Goal: Navigation & Orientation: Find specific page/section

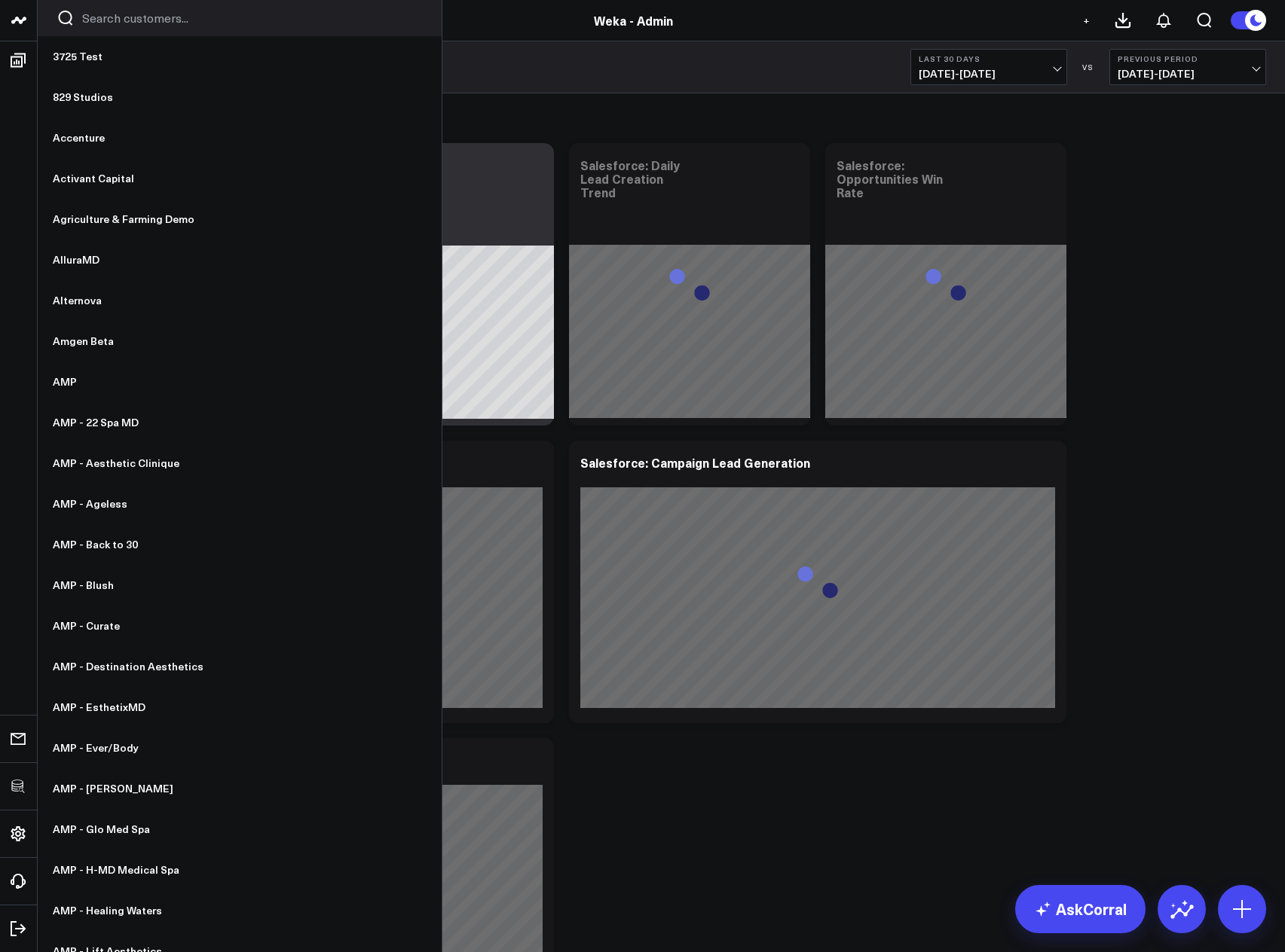
click at [94, 25] on input "Search customers input" at bounding box center [252, 17] width 340 height 16
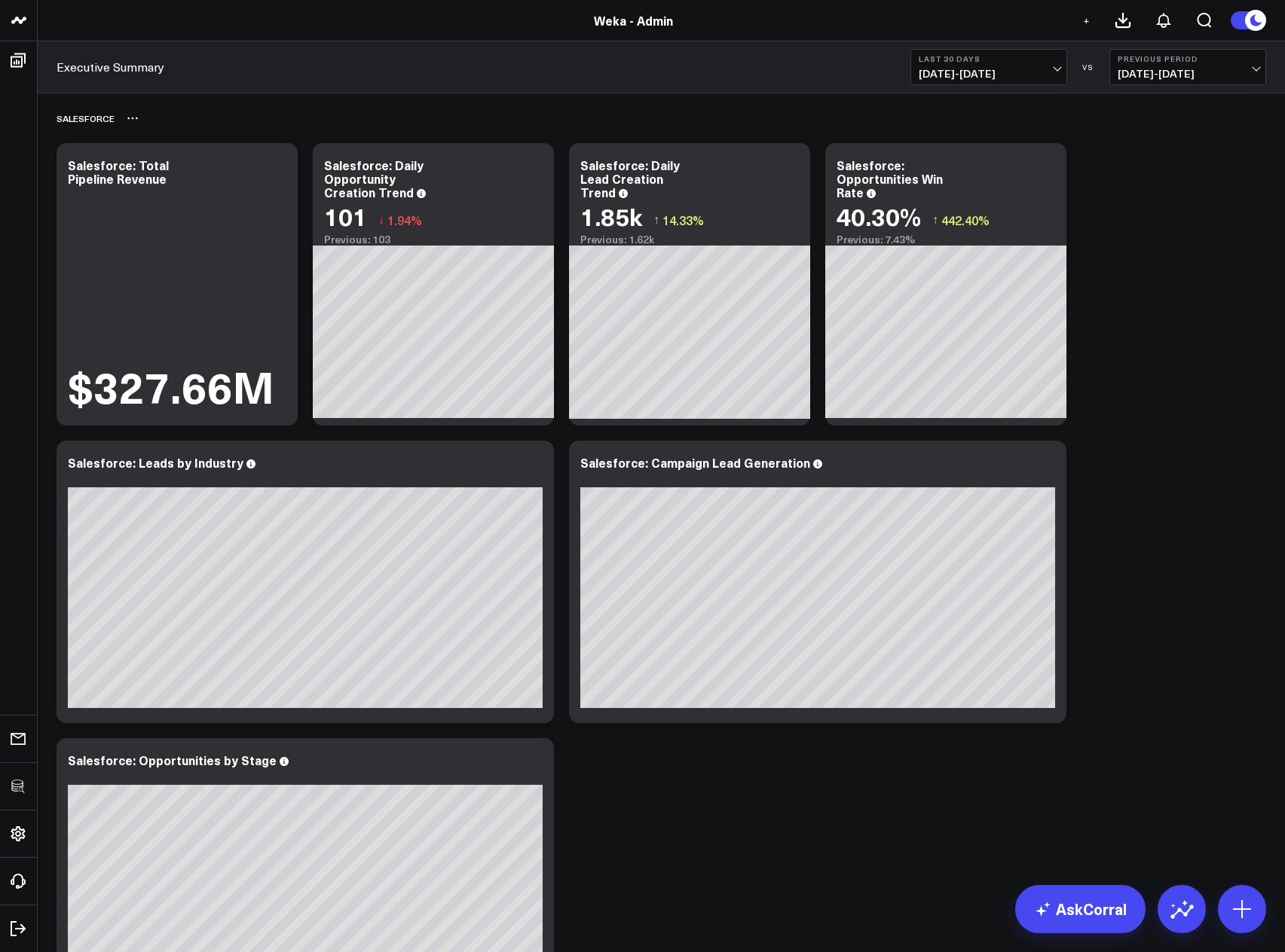
type input "weka"
click at [446, 115] on div "Salesforce" at bounding box center [661, 118] width 1209 height 35
click at [1237, 914] on icon at bounding box center [1241, 908] width 24 height 24
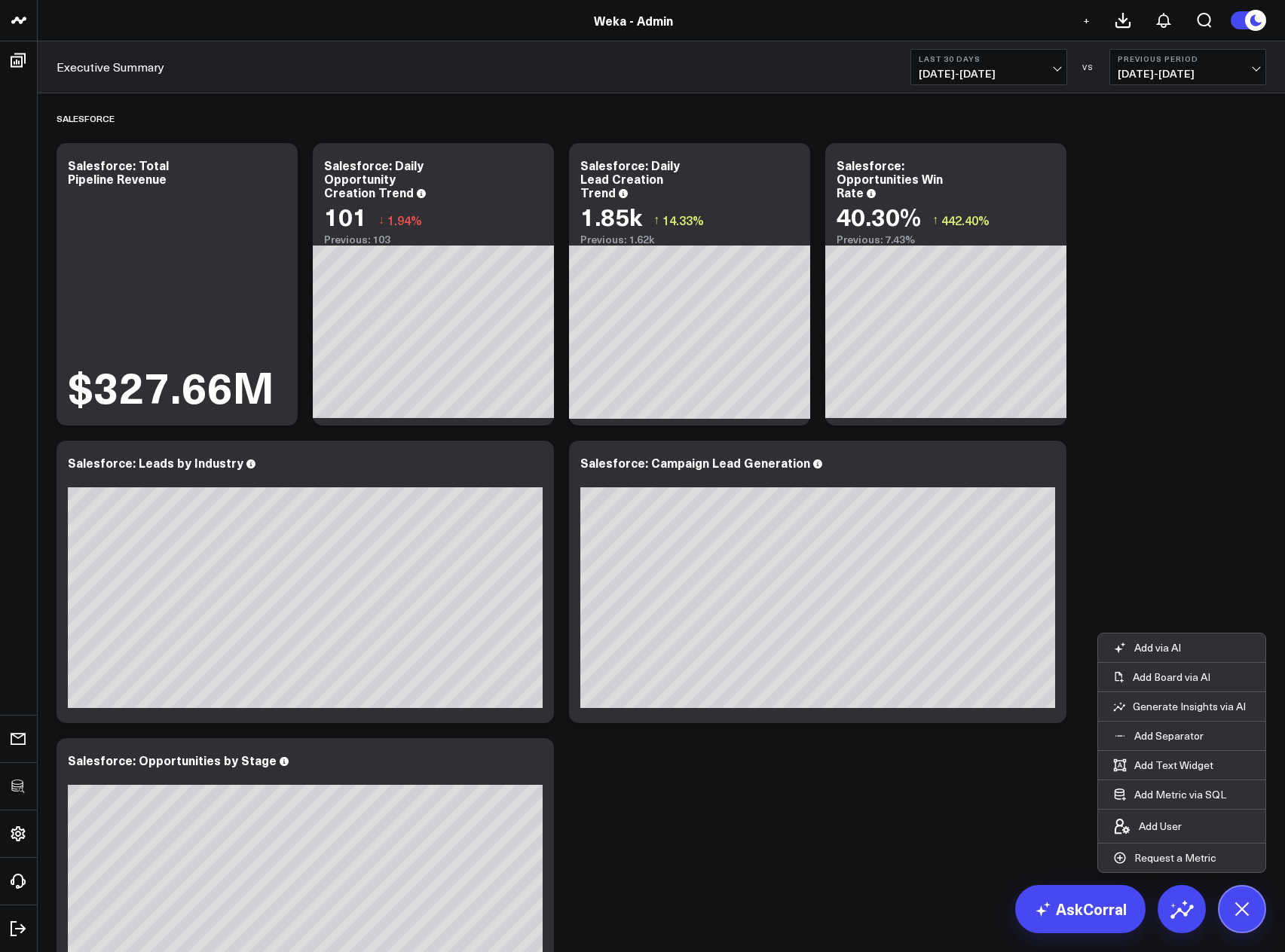
click at [1233, 914] on icon at bounding box center [1241, 909] width 34 height 34
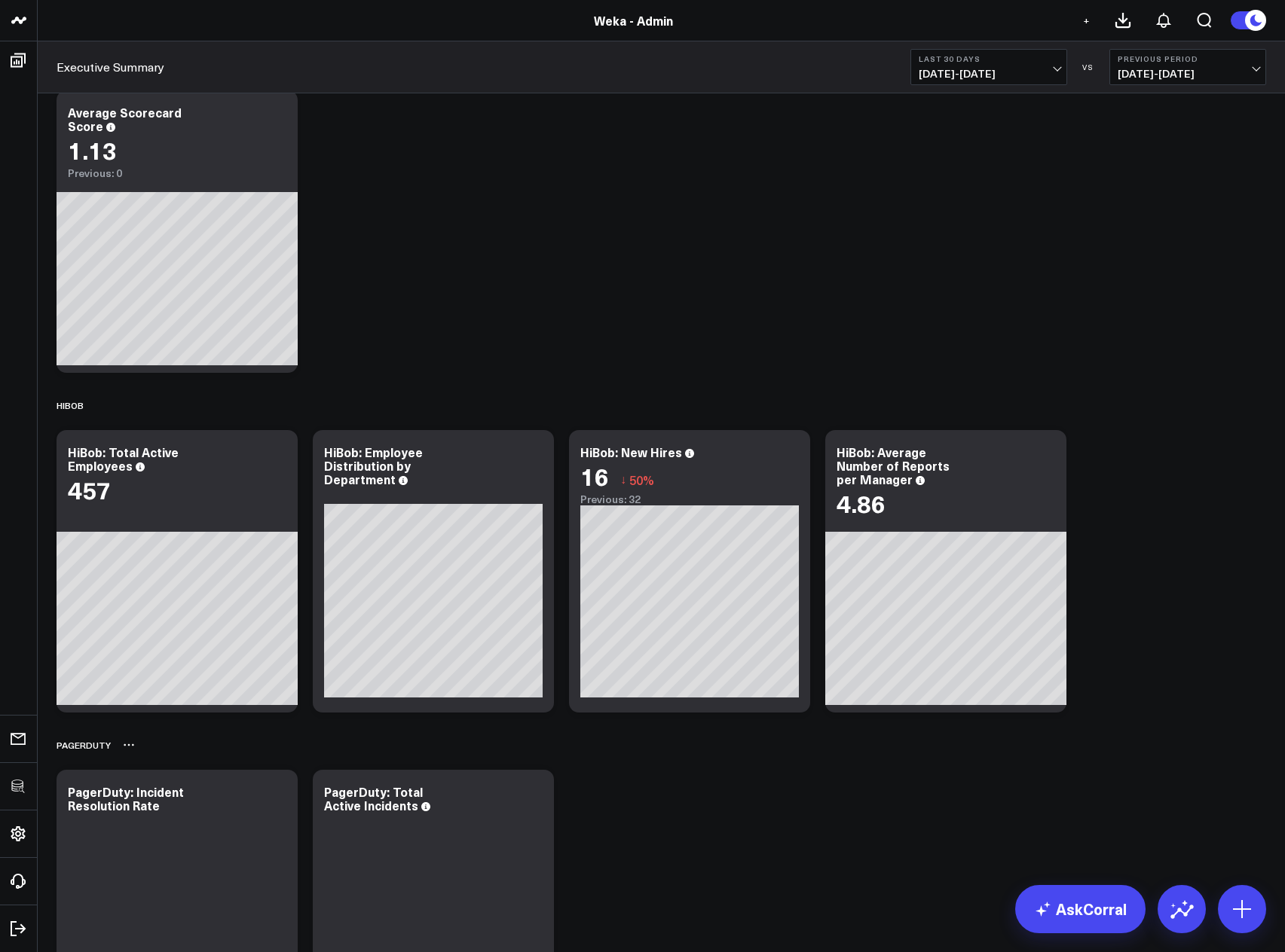
scroll to position [1446, 0]
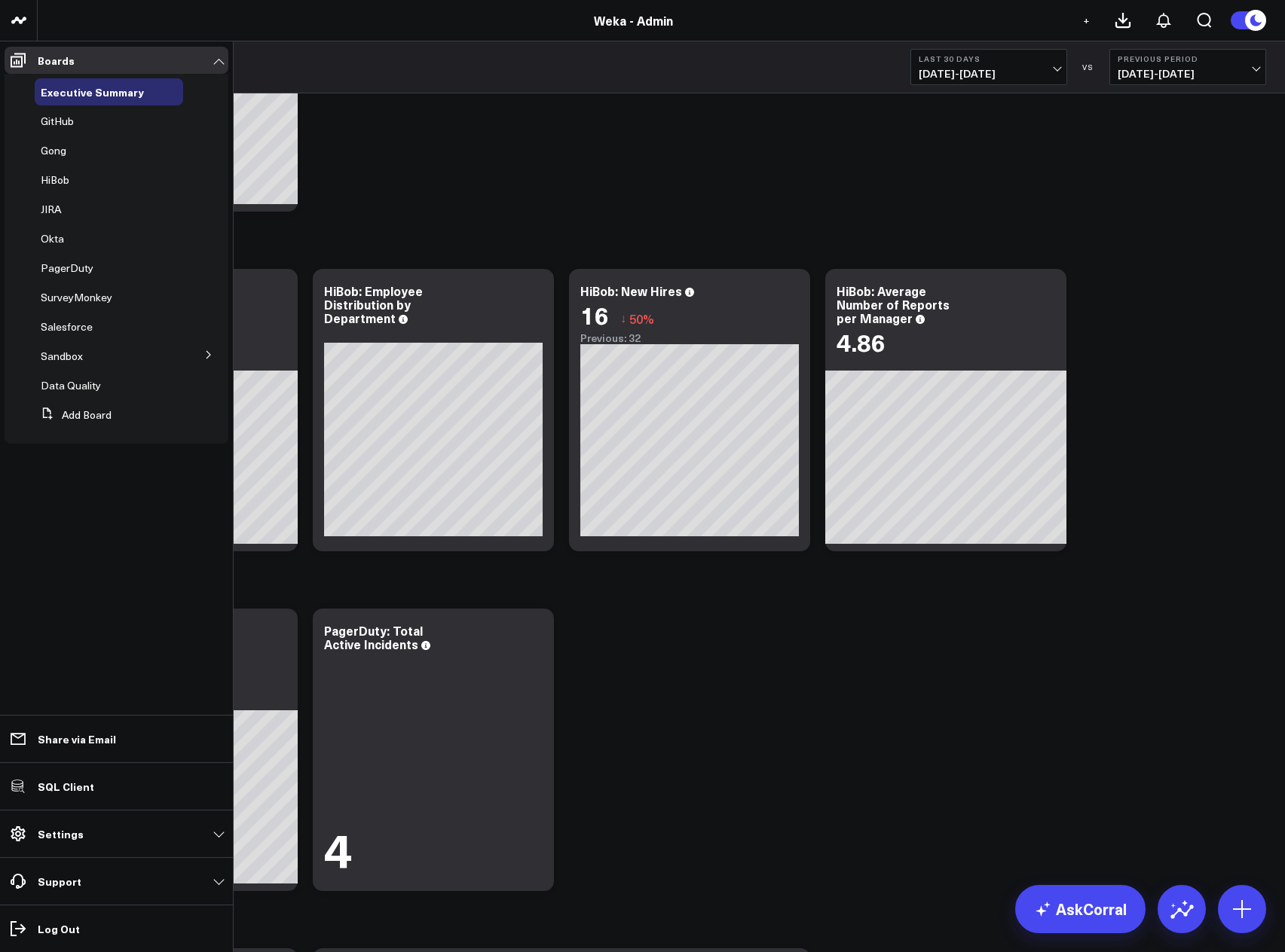
click at [206, 357] on icon at bounding box center [209, 355] width 9 height 9
click at [104, 378] on span "Salesforce Test" at bounding box center [87, 382] width 76 height 14
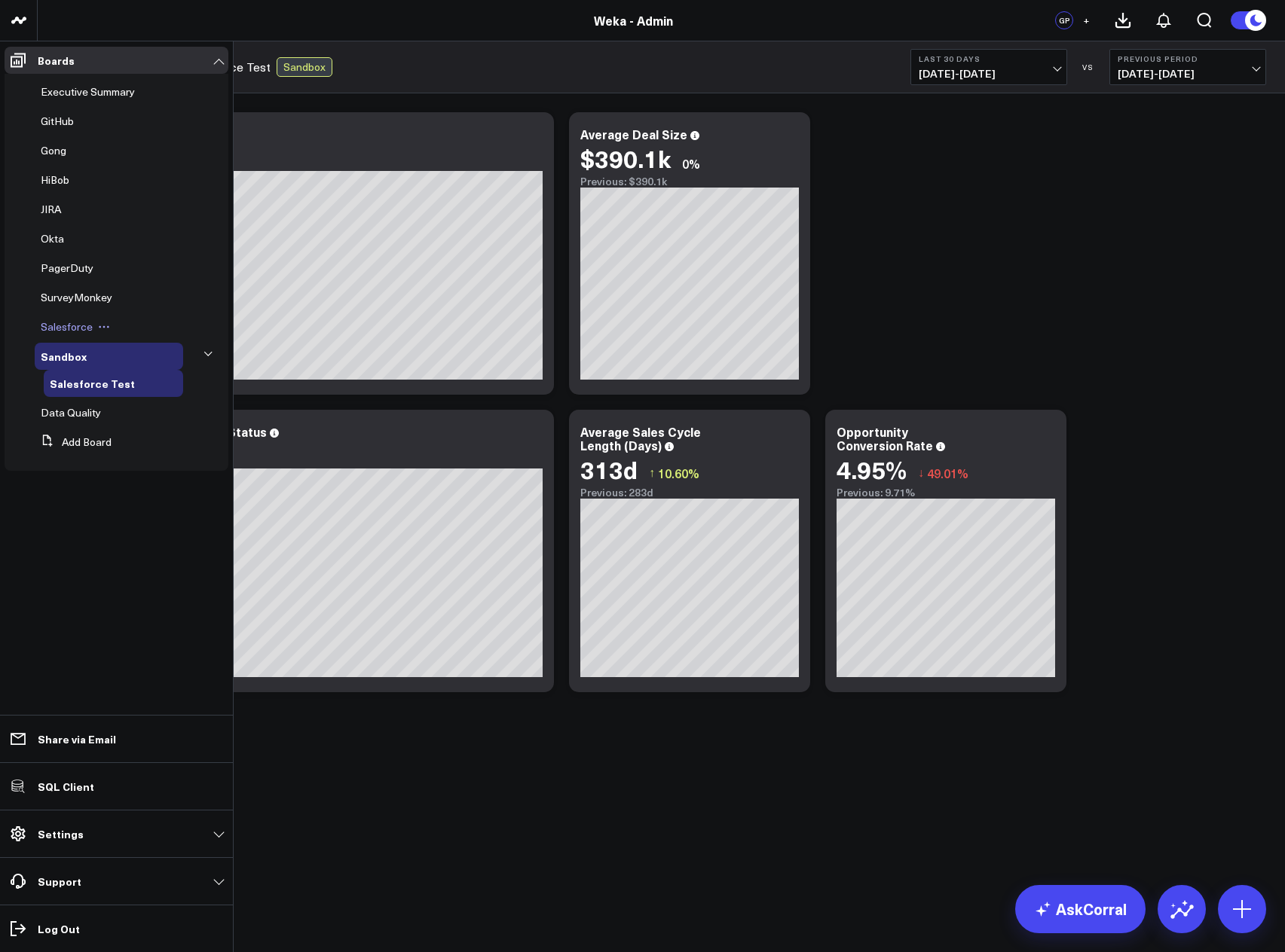
click at [71, 329] on span "Salesforce" at bounding box center [66, 326] width 52 height 14
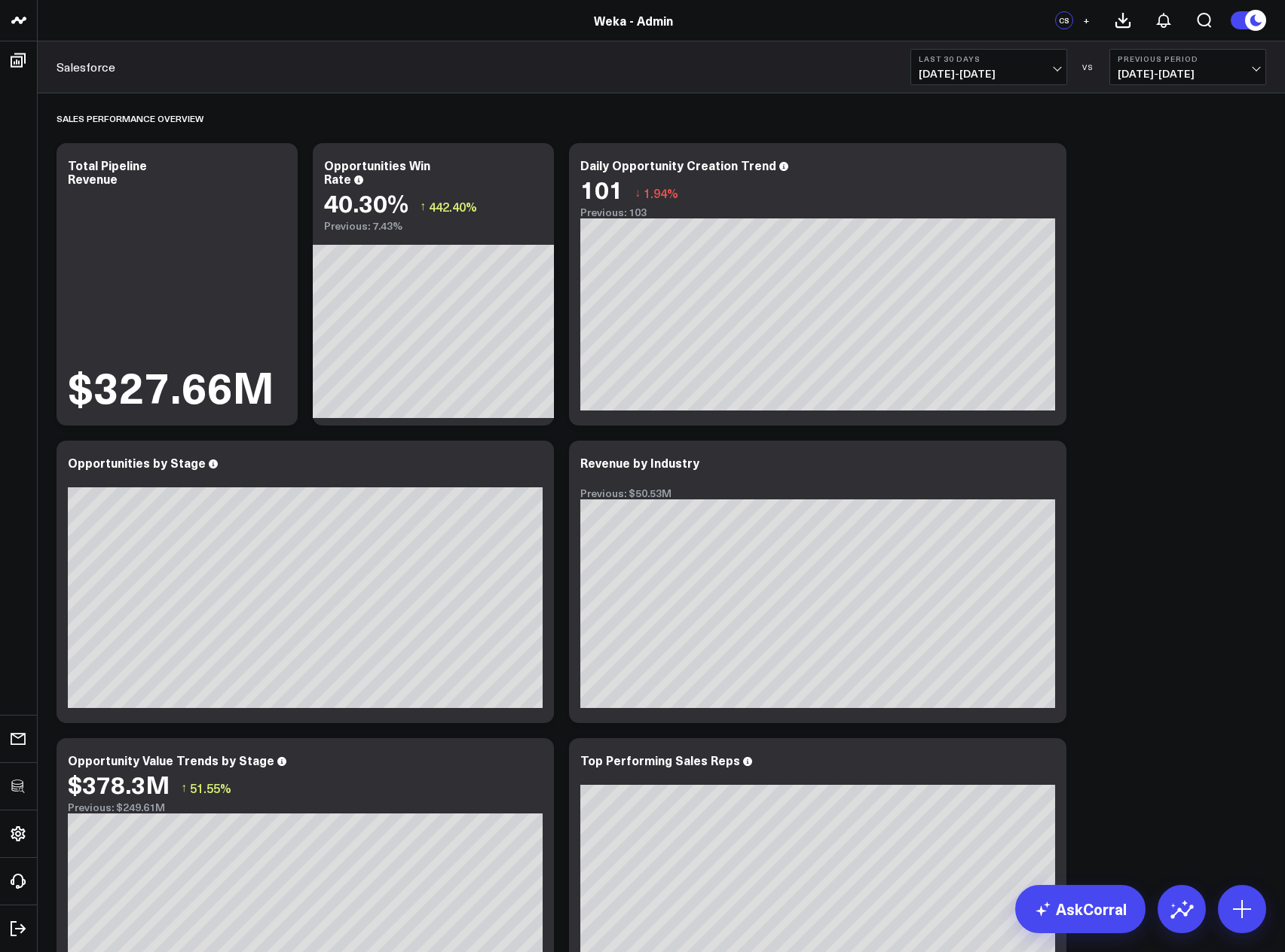
click at [973, 65] on button "Last 30 Days [DATE] - [DATE]" at bounding box center [988, 67] width 156 height 36
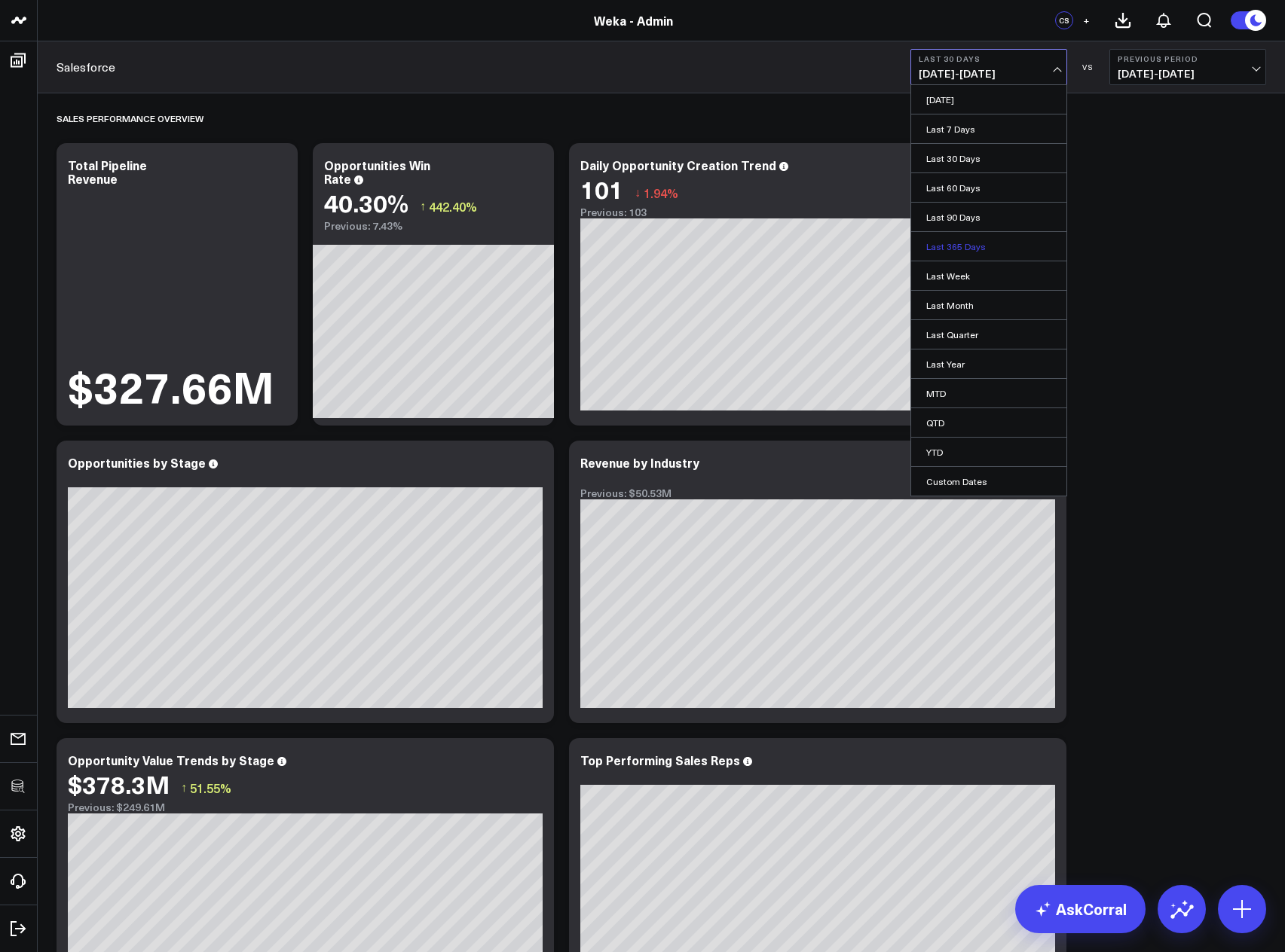
click at [975, 250] on link "Last 365 Days" at bounding box center [988, 247] width 156 height 28
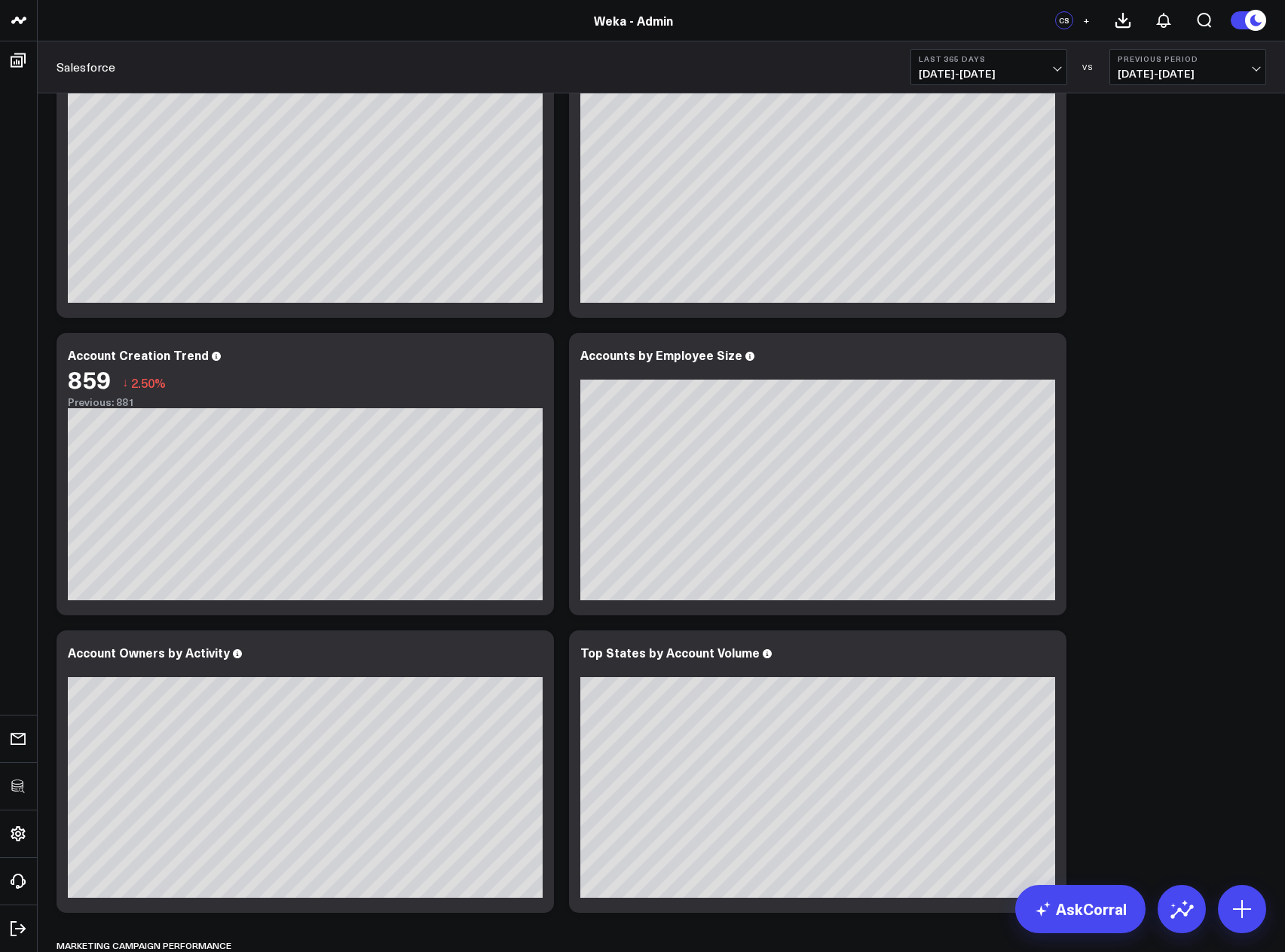
scroll to position [2983, 0]
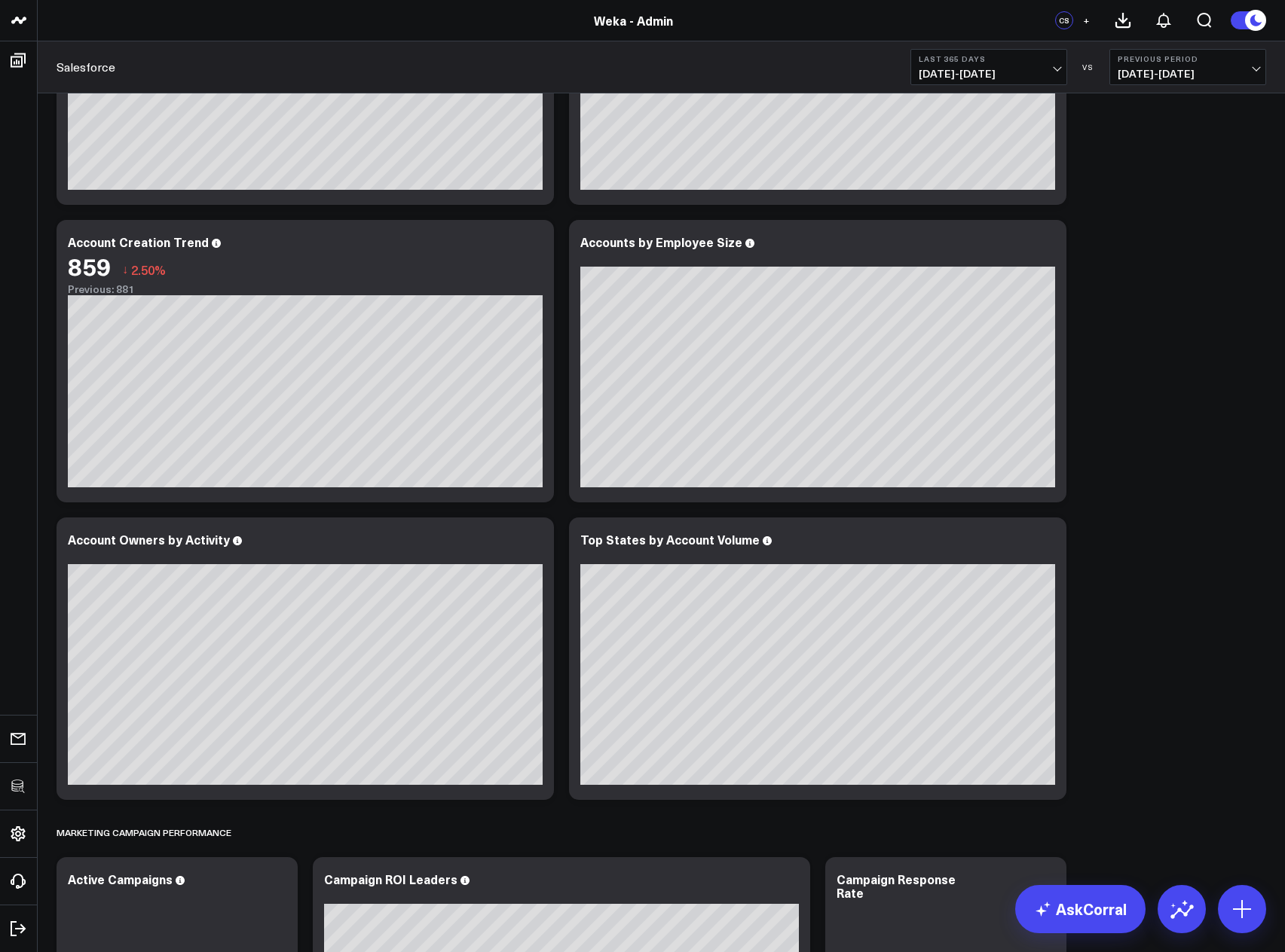
click at [1083, 497] on div "Sales Performance Overview Modify via AI Copy link to widget Ask support Remove…" at bounding box center [661, 659] width 1224 height 7096
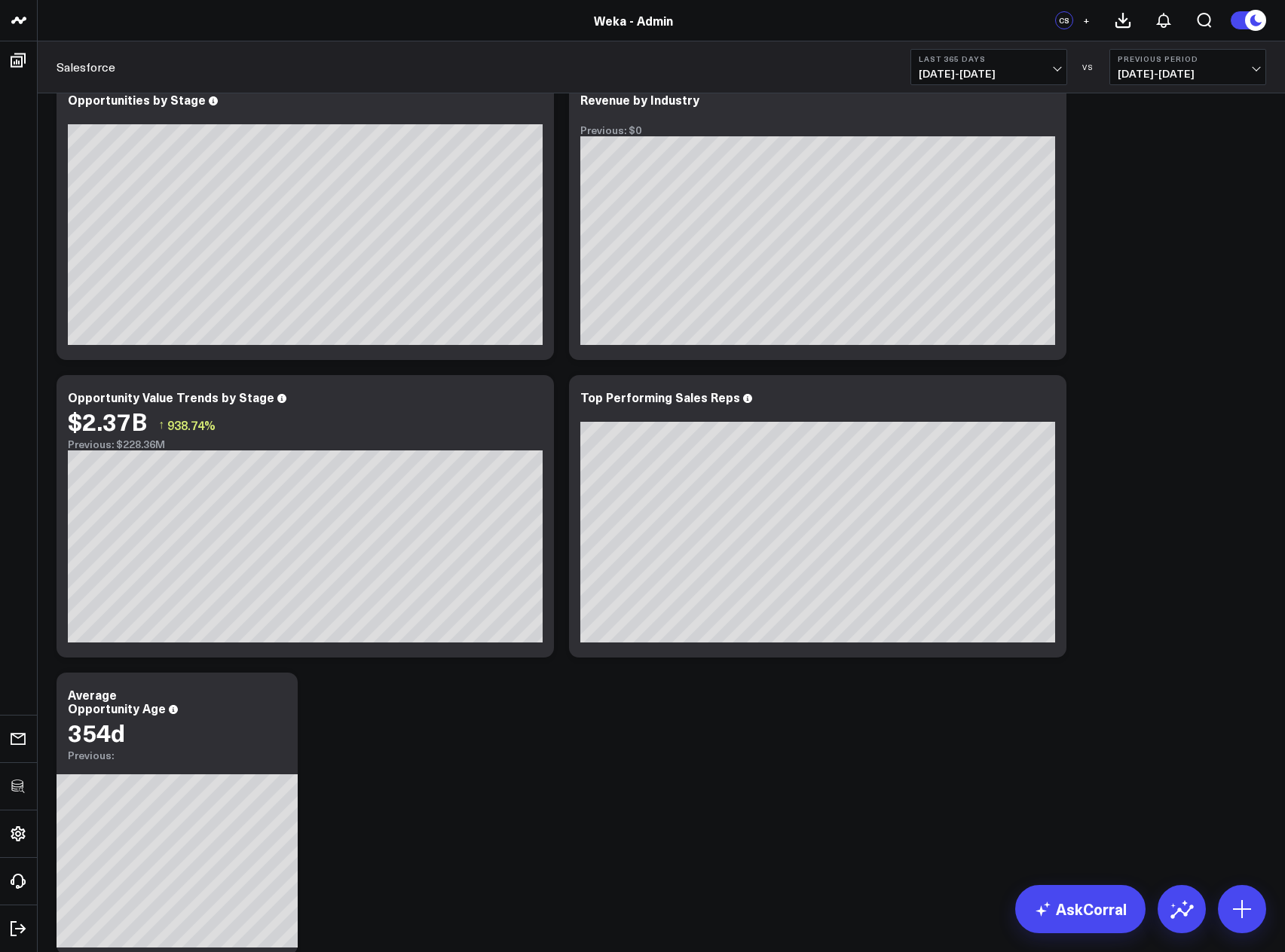
scroll to position [0, 0]
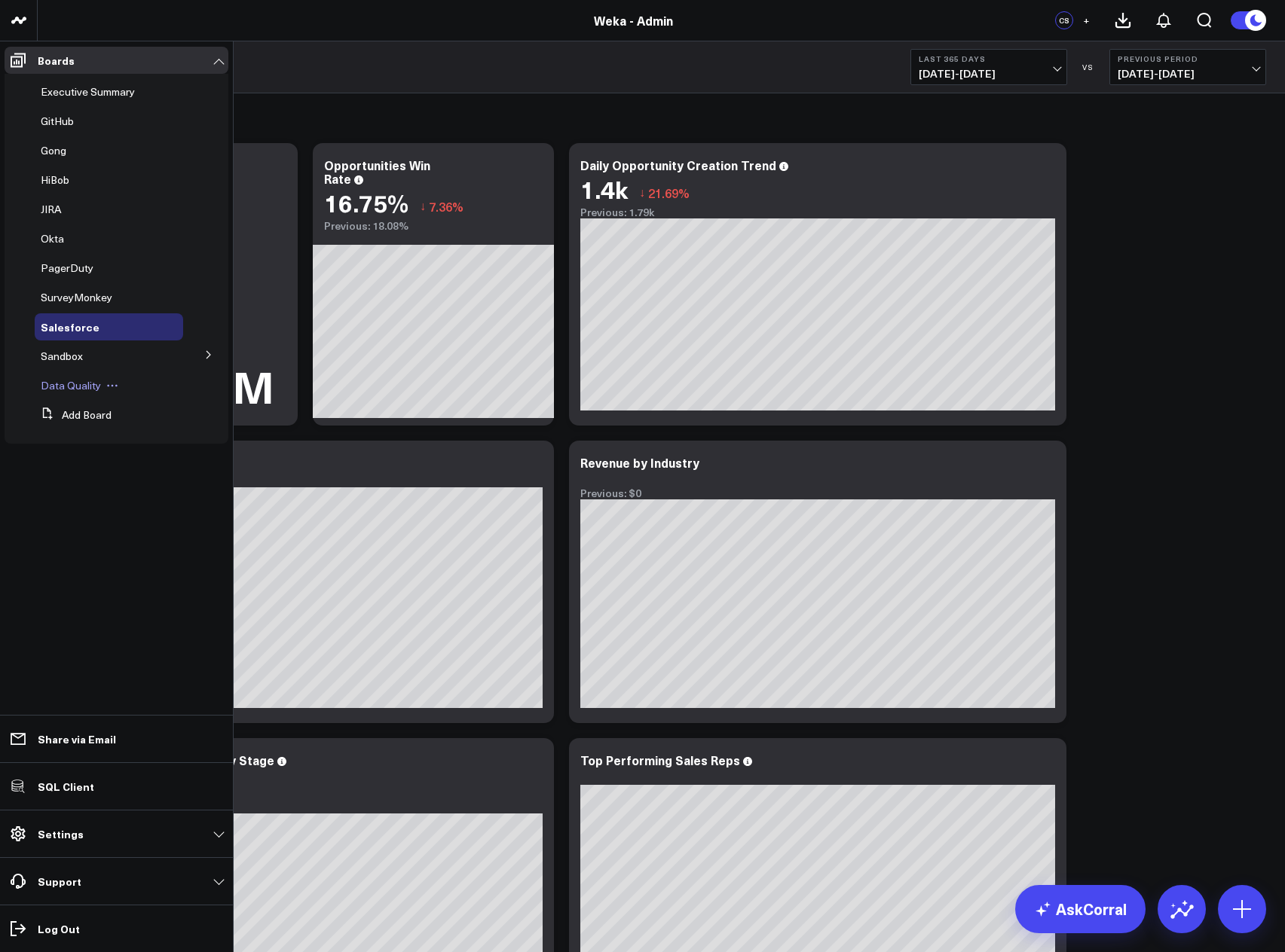
click at [80, 390] on span "Data Quality" at bounding box center [71, 385] width 61 height 14
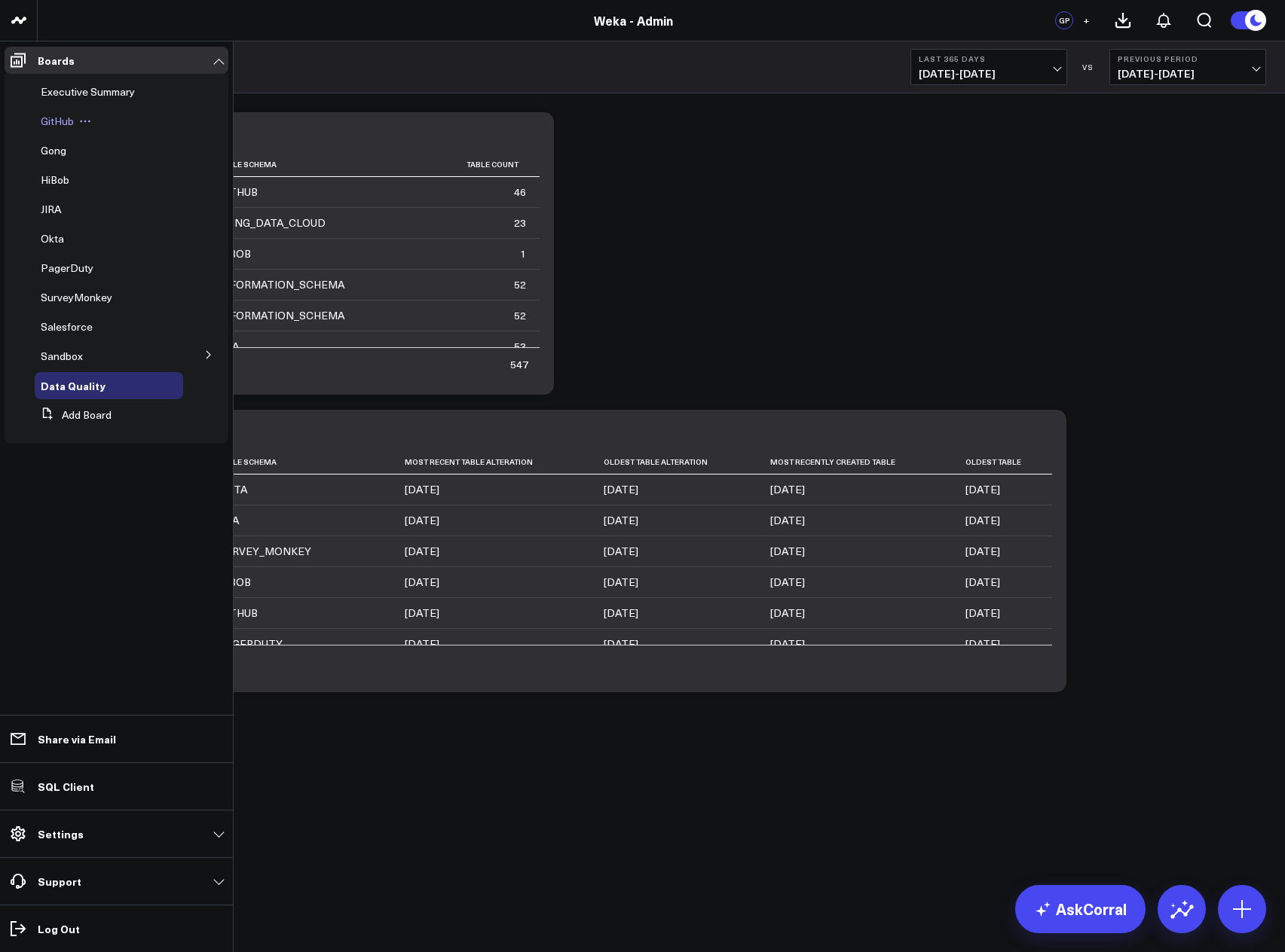
click at [51, 119] on span "GitHub" at bounding box center [57, 120] width 33 height 14
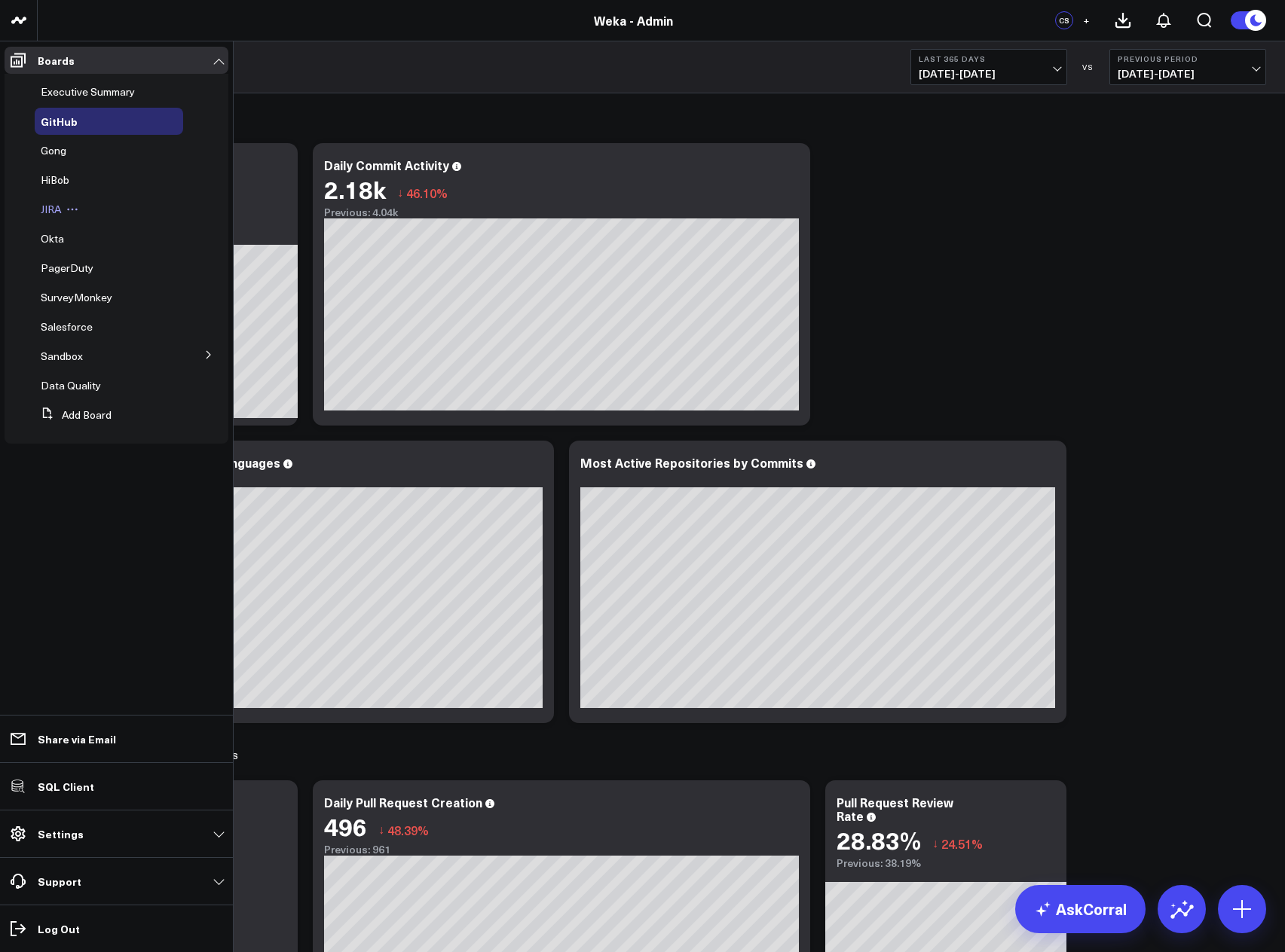
click at [43, 212] on span "JIRA" at bounding box center [50, 209] width 20 height 14
